Goal: Task Accomplishment & Management: Use online tool/utility

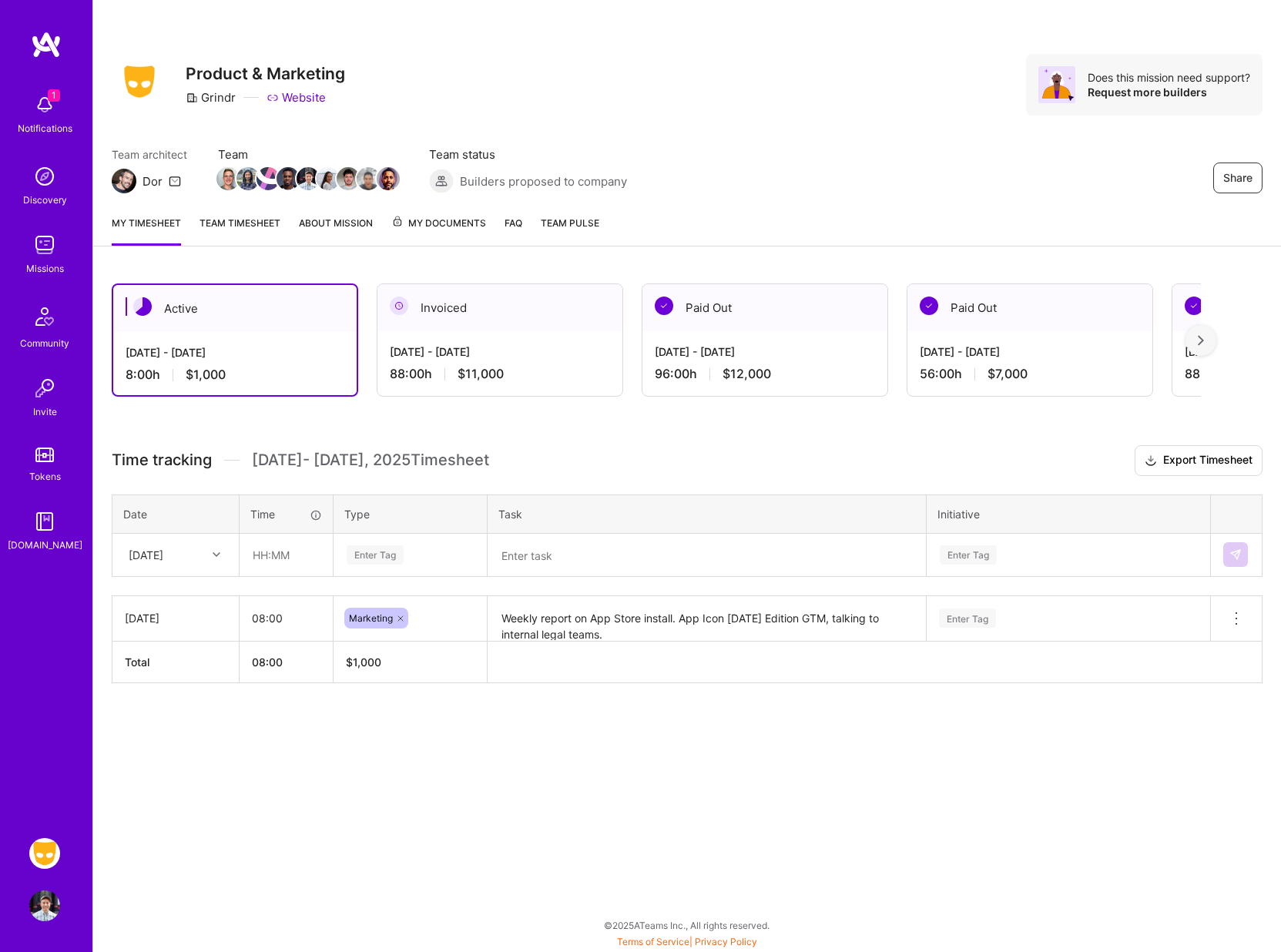
click at [292, 319] on div "Active" at bounding box center [235, 308] width 243 height 47
click at [287, 555] on input "text" at bounding box center [286, 556] width 92 height 41
type input "08:00"
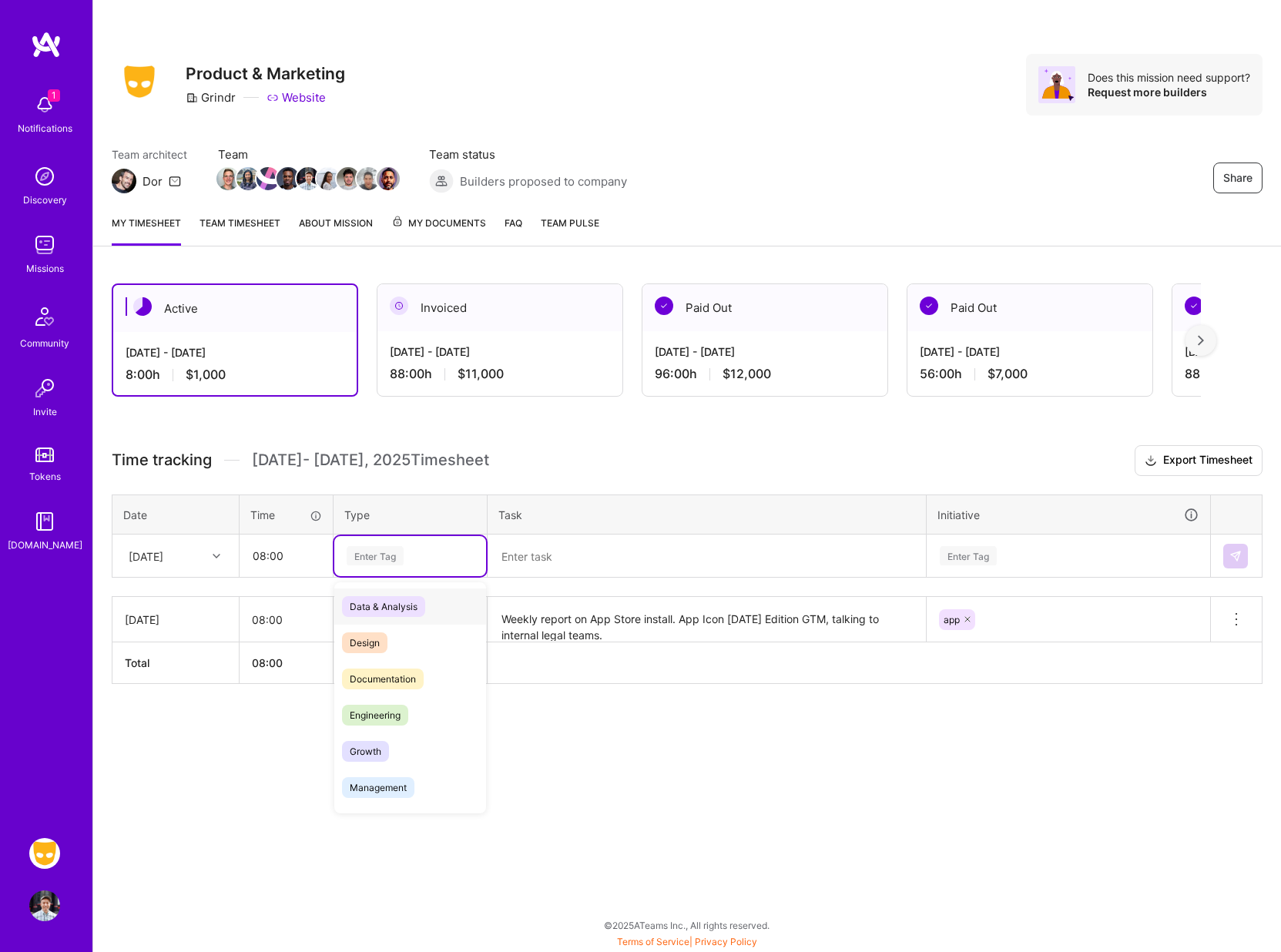
click at [377, 552] on div "Enter Tag" at bounding box center [375, 556] width 57 height 24
click at [376, 716] on span "Marketing" at bounding box center [372, 722] width 59 height 21
click at [542, 551] on textarea at bounding box center [706, 556] width 435 height 40
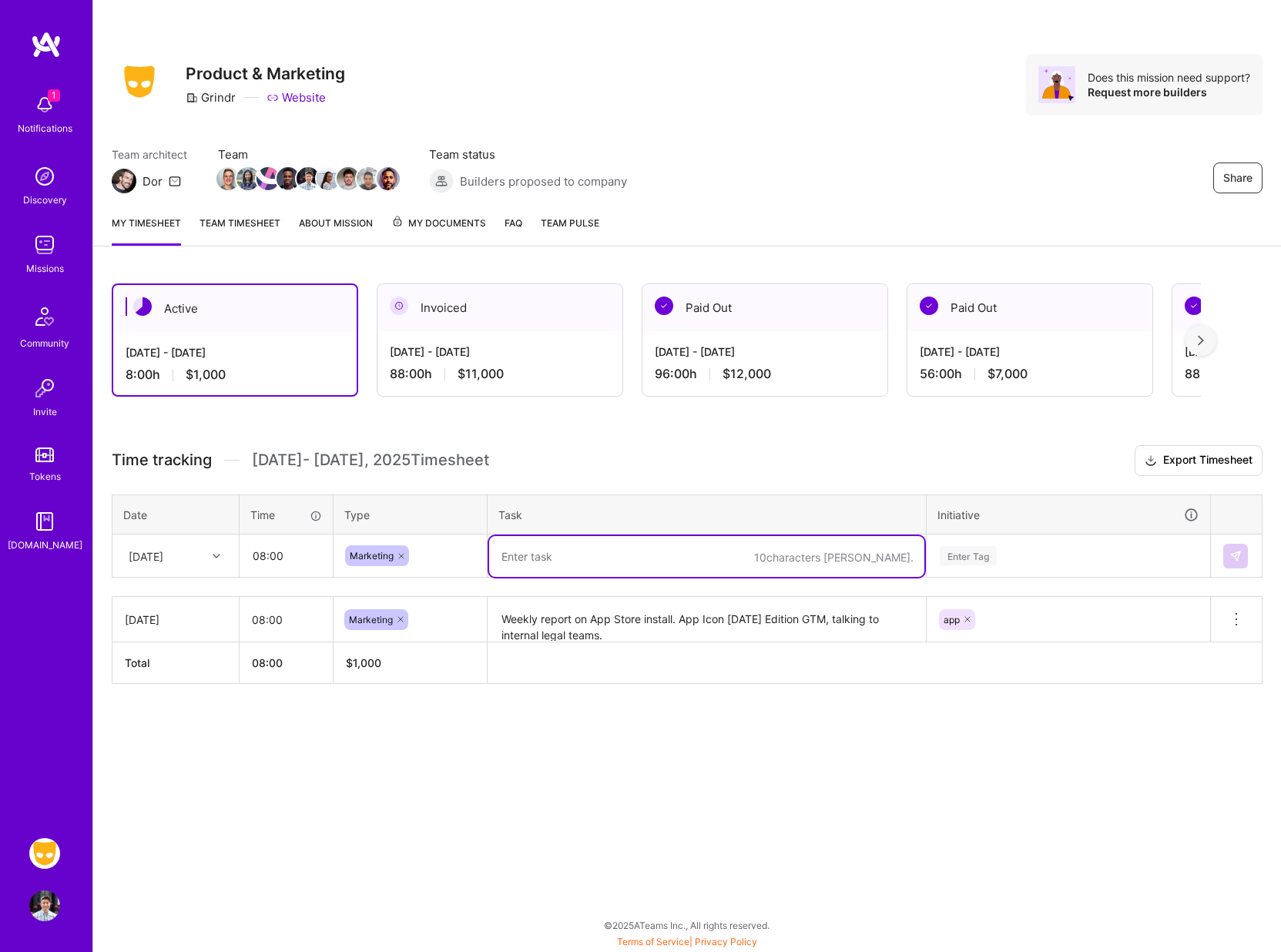
click at [515, 552] on textarea at bounding box center [706, 556] width 435 height 41
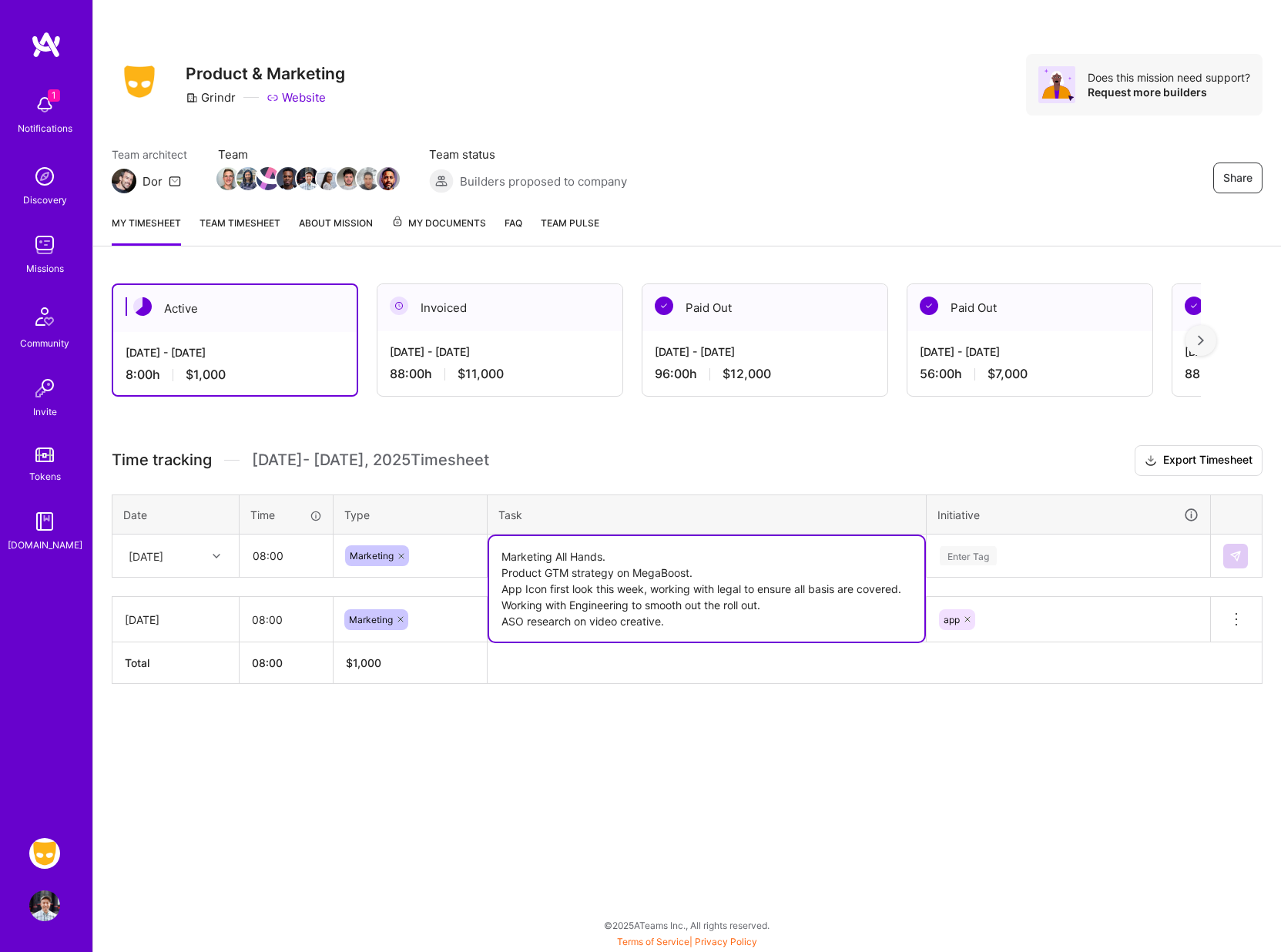
type textarea "Marketing All Hands. Product GTM strategy on MegaBoost. App Icon first look thi…"
click at [963, 556] on div "Enter Tag" at bounding box center [968, 556] width 57 height 24
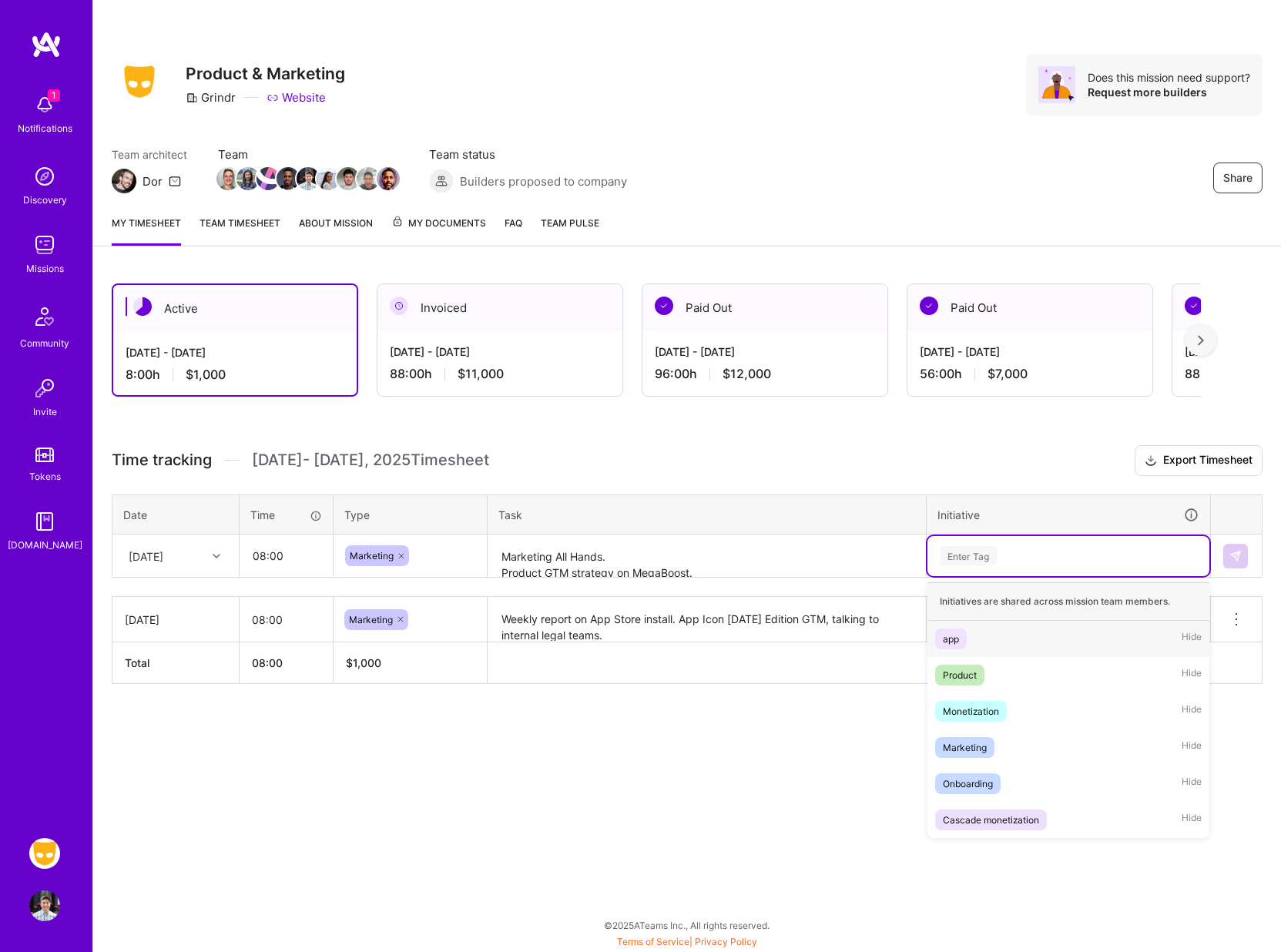
click at [953, 634] on div "app" at bounding box center [950, 638] width 16 height 16
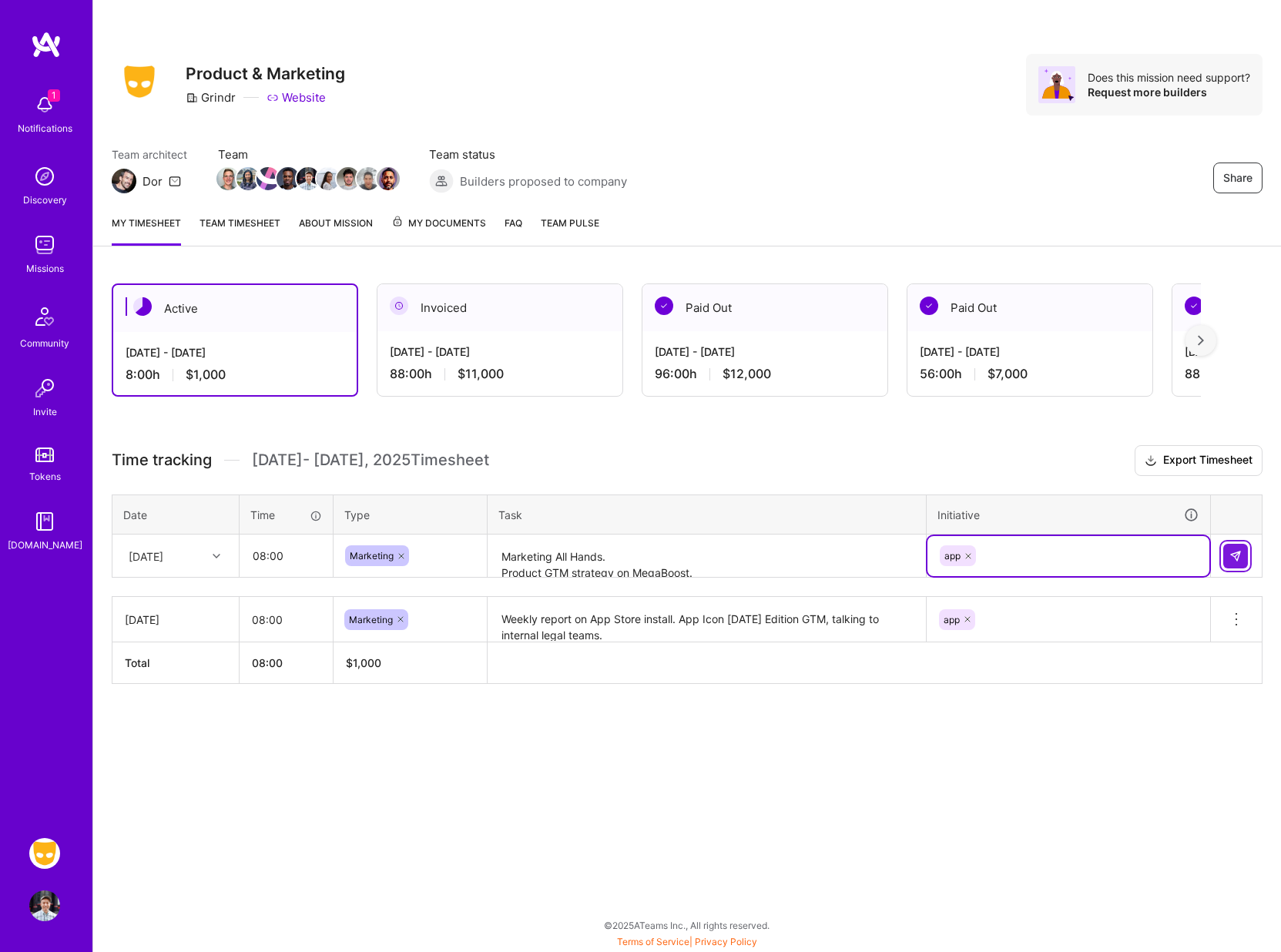
click at [1239, 559] on img at bounding box center [1235, 556] width 12 height 12
